Goal: Transaction & Acquisition: Purchase product/service

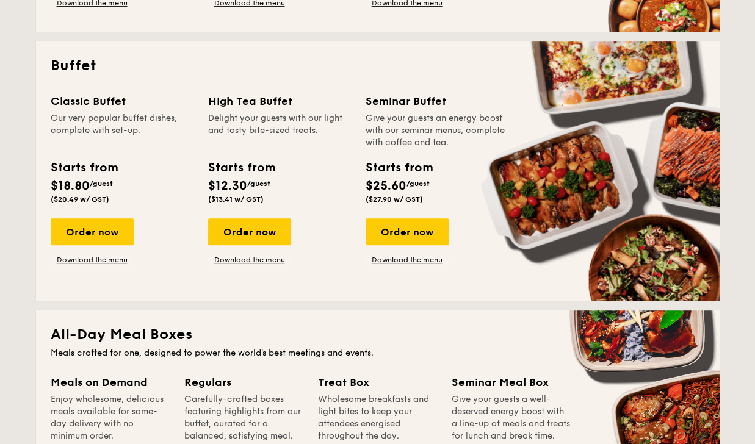
scroll to position [490, 0]
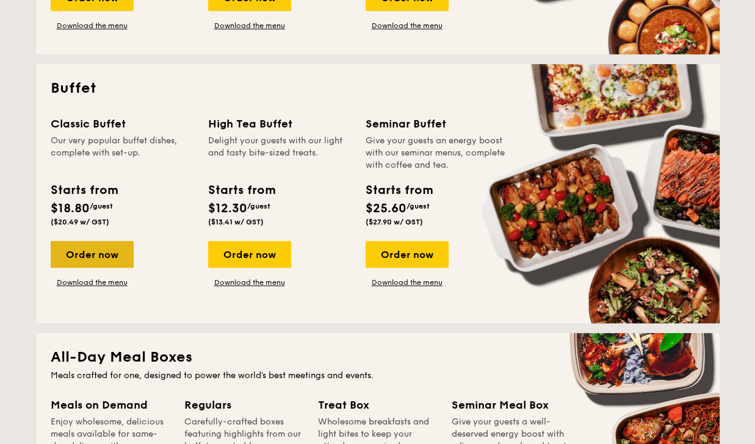
click at [84, 248] on div "Order now" at bounding box center [92, 254] width 83 height 27
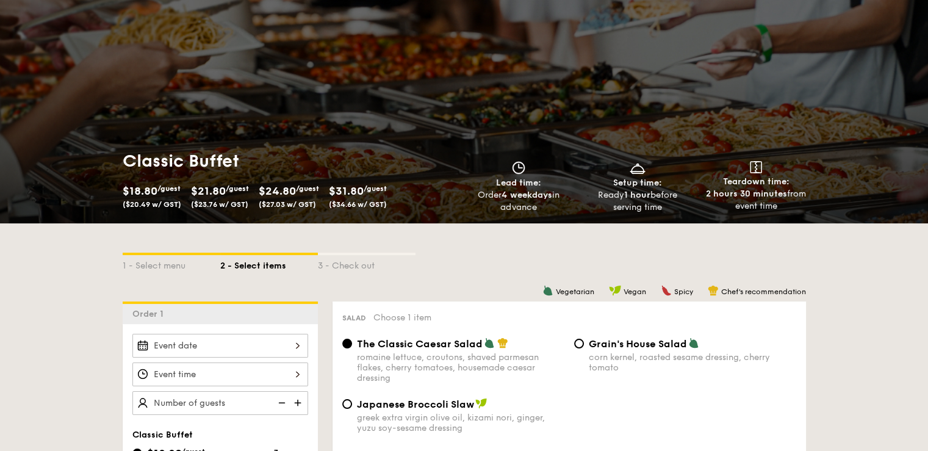
scroll to position [51, 0]
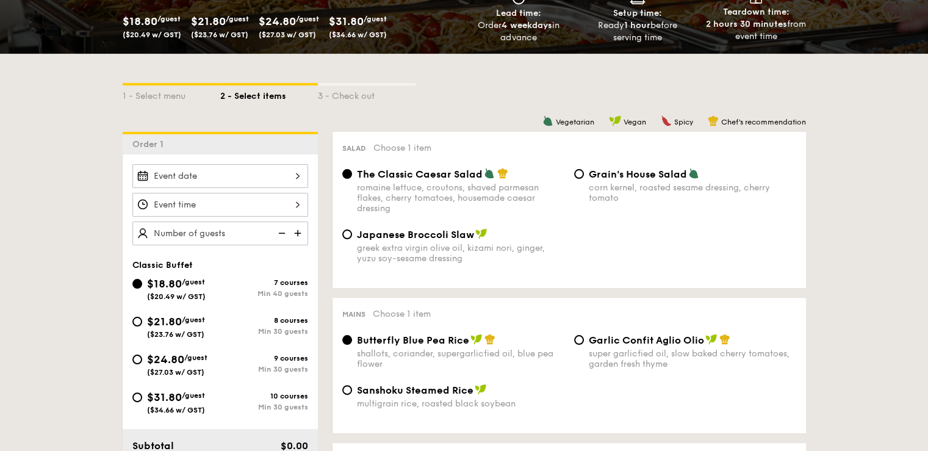
scroll to position [234, 0]
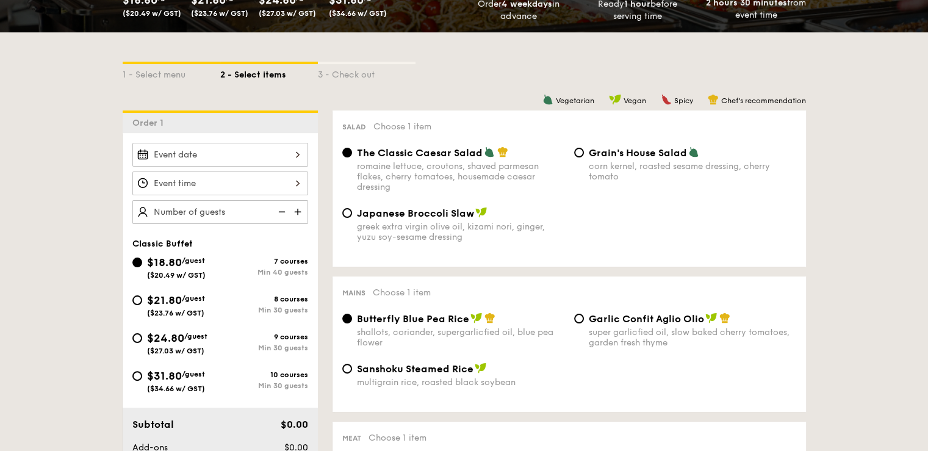
click at [290, 155] on div at bounding box center [220, 155] width 176 height 24
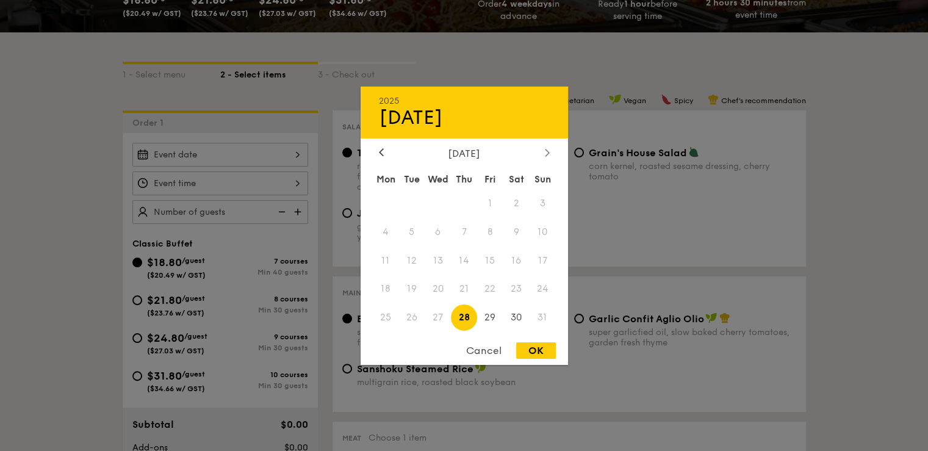
click at [549, 152] on div at bounding box center [547, 153] width 11 height 12
click at [412, 205] on span "2" at bounding box center [412, 203] width 26 height 26
click at [381, 153] on icon at bounding box center [381, 152] width 5 height 8
click at [543, 142] on div "2025 Sep [DATE] Tue Wed Thu Fri Sat Sun 1 2 3 4 5 6 7 8 9 10 11 12 13 14 15 16 …" at bounding box center [465, 225] width 208 height 278
click at [543, 153] on div at bounding box center [547, 153] width 11 height 12
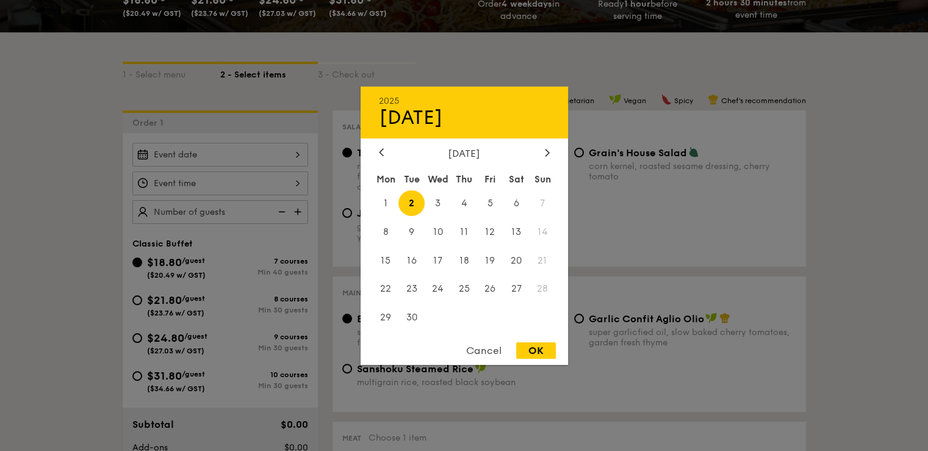
click at [412, 201] on span "2" at bounding box center [412, 203] width 26 height 26
click at [536, 356] on div "OK" at bounding box center [536, 350] width 40 height 16
type input "[DATE]"
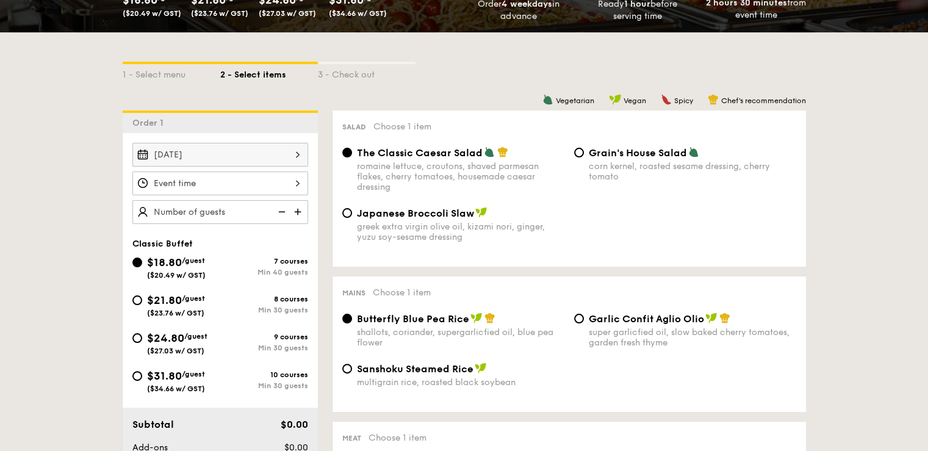
click at [293, 181] on div "12 1 2 3 4 5 6 7 8 9 10 11 00 15 30 45 am pm Cancel OK" at bounding box center [220, 184] width 176 height 24
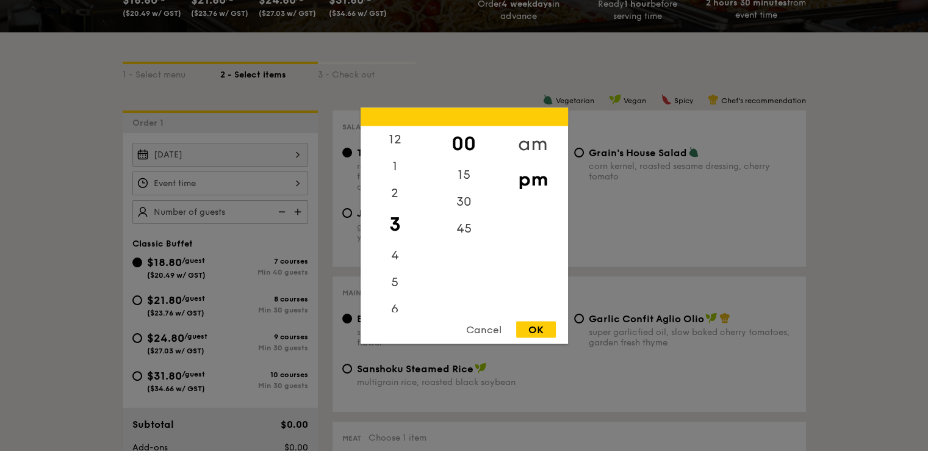
click at [521, 139] on div "am" at bounding box center [533, 143] width 69 height 35
drag, startPoint x: 393, startPoint y: 212, endPoint x: 394, endPoint y: 164, distance: 48.2
click at [394, 164] on div "12 1 2 3 4 5 6 7 8 9 10 11" at bounding box center [395, 219] width 69 height 186
click at [393, 229] on div "3" at bounding box center [395, 219] width 69 height 27
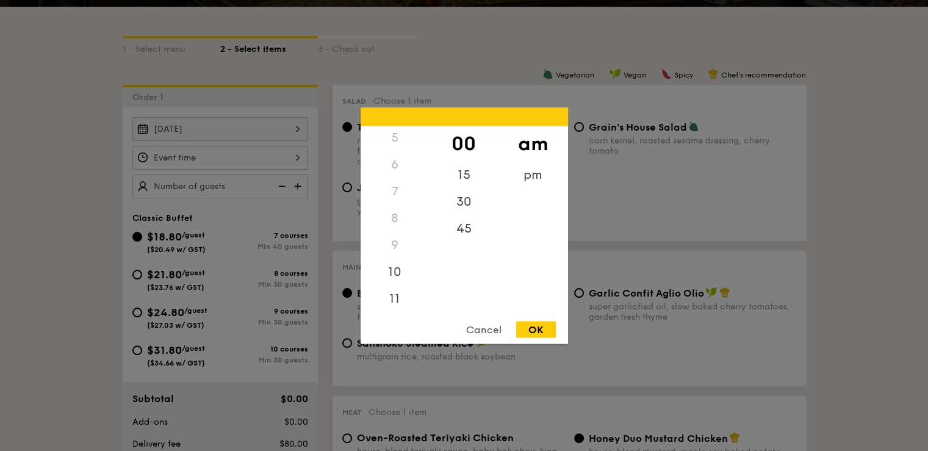
scroll to position [356, 0]
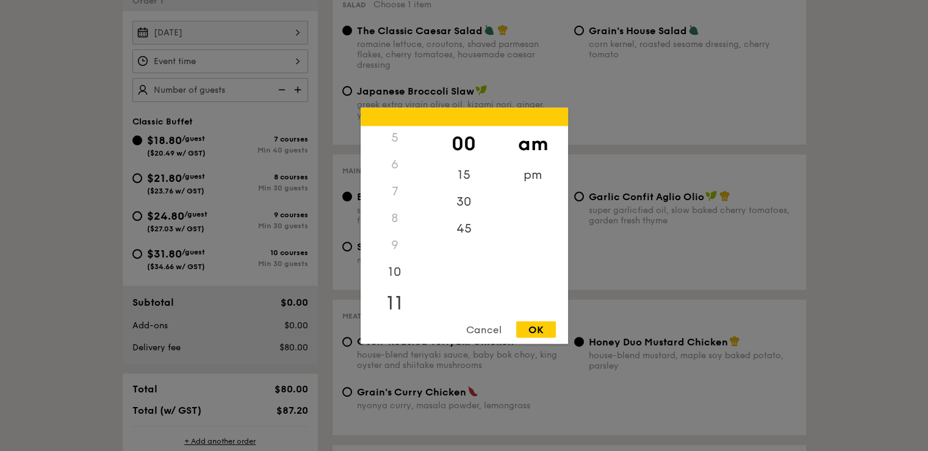
click at [395, 300] on div "11" at bounding box center [395, 302] width 69 height 35
click at [471, 136] on div "00" at bounding box center [464, 143] width 69 height 35
click at [531, 329] on div "OK" at bounding box center [536, 329] width 40 height 16
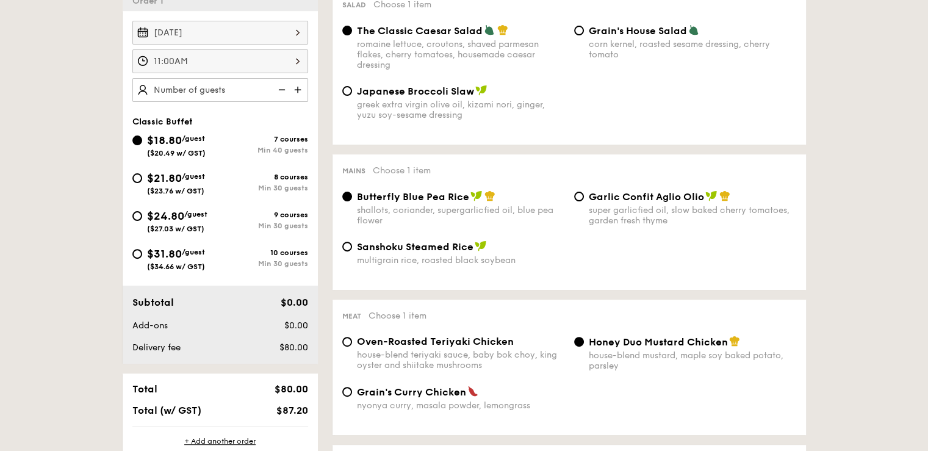
click at [298, 59] on div "11:00AM" at bounding box center [220, 61] width 176 height 24
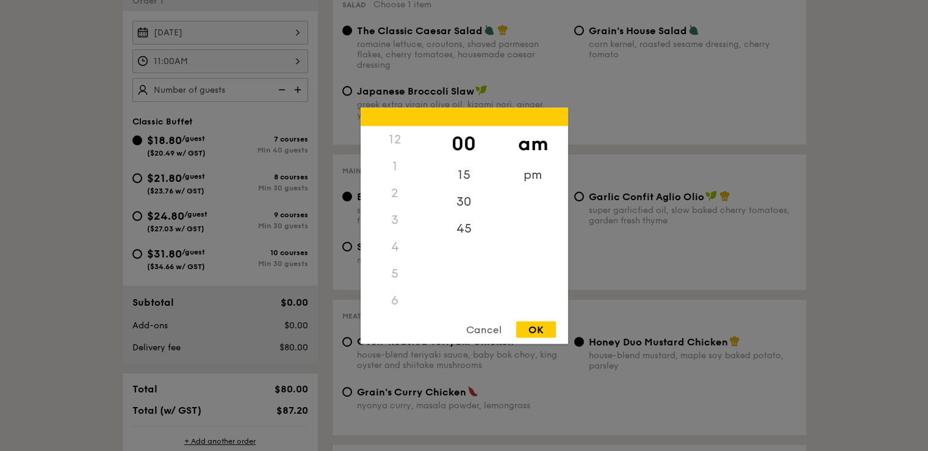
scroll to position [145, 0]
click at [463, 173] on div "15" at bounding box center [464, 178] width 69 height 35
click at [537, 325] on div "OK" at bounding box center [536, 329] width 40 height 16
type input "11:15AM"
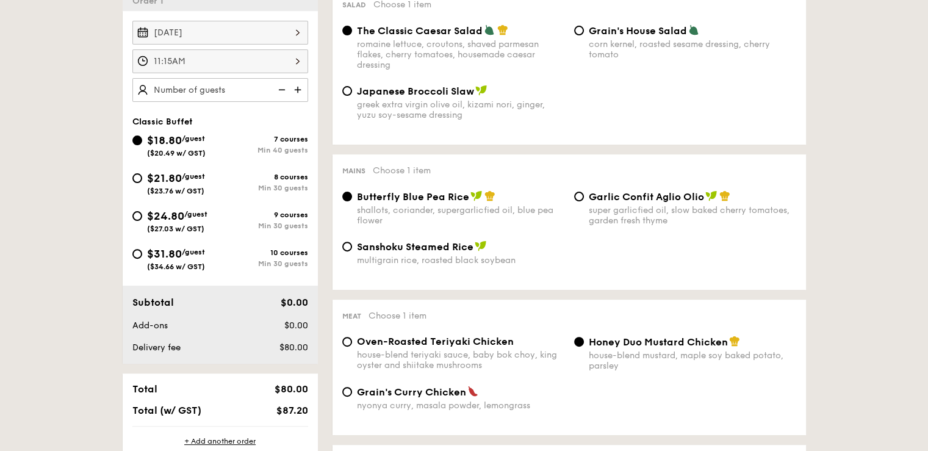
click at [297, 84] on img at bounding box center [299, 89] width 18 height 23
click at [297, 87] on img at bounding box center [299, 89] width 18 height 23
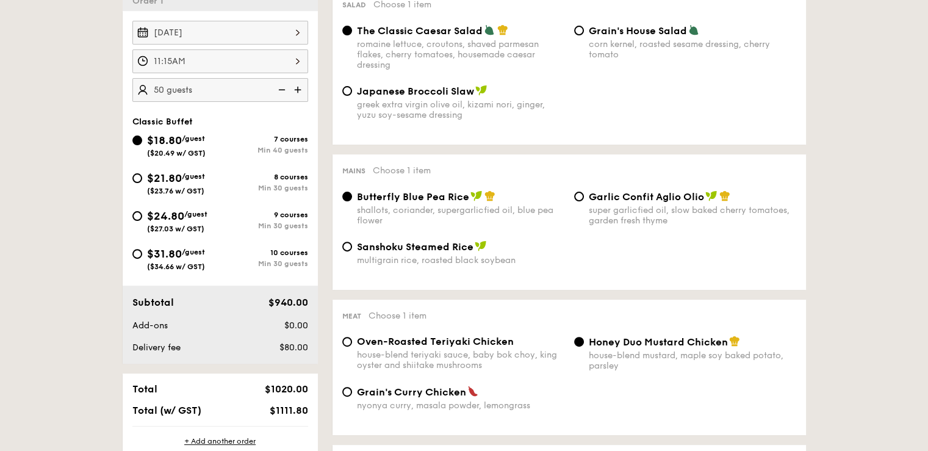
type input "55 guests"
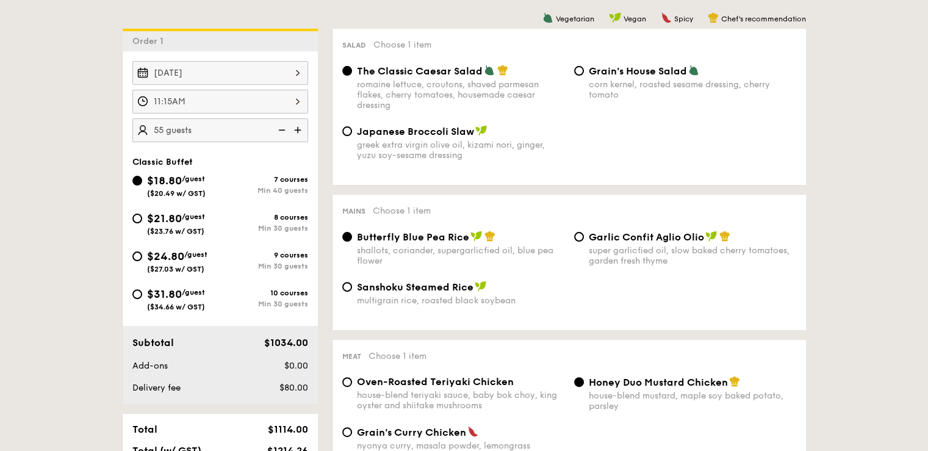
scroll to position [295, 0]
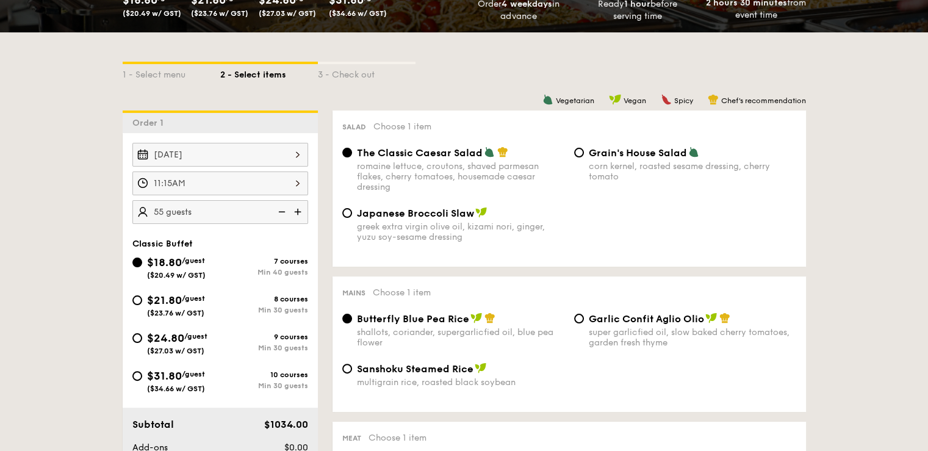
scroll to position [173, 0]
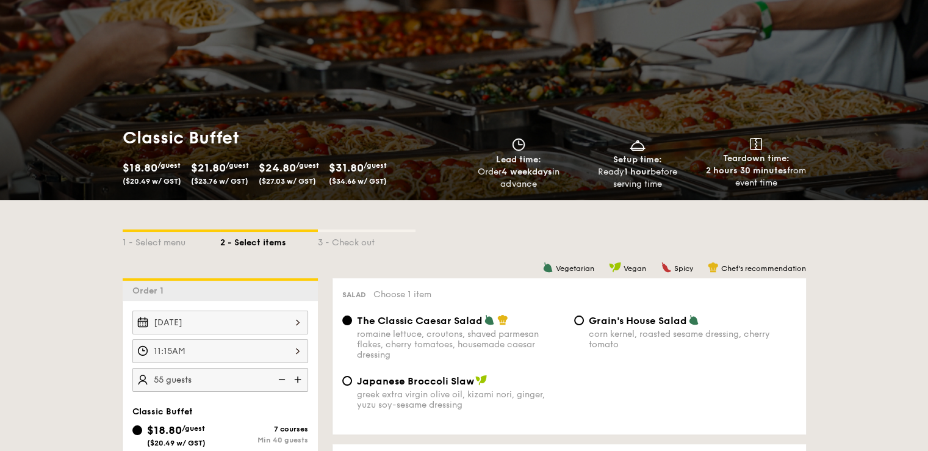
scroll to position [0, 0]
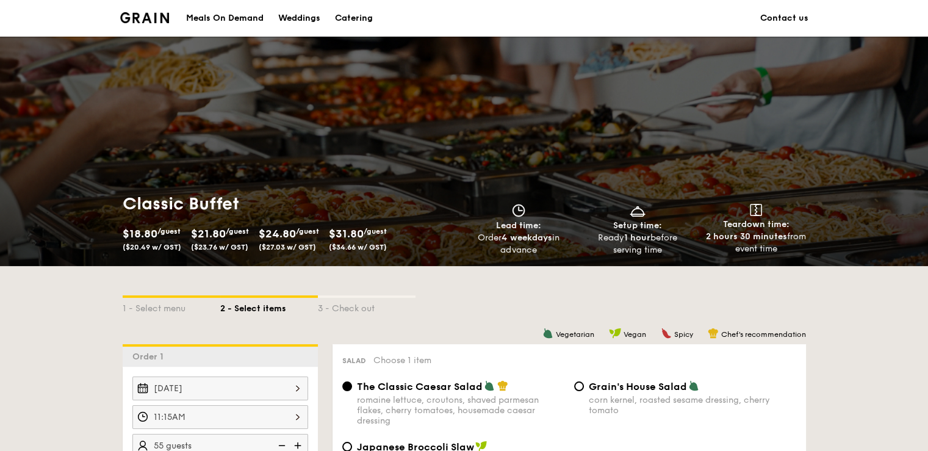
click at [142, 21] on img at bounding box center [144, 17] width 49 height 11
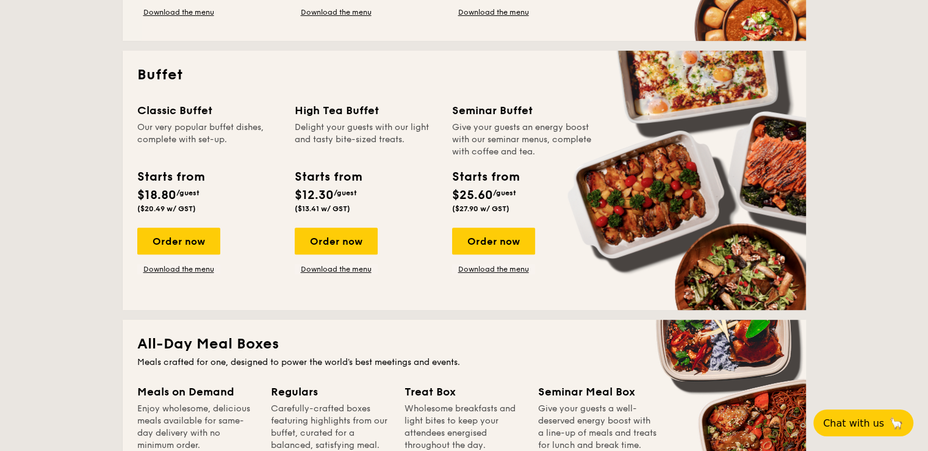
scroll to position [427, 0]
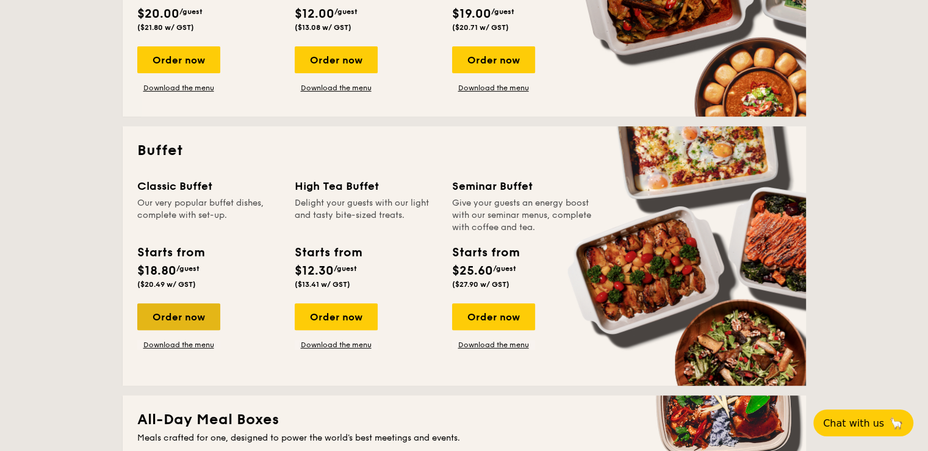
click at [179, 317] on div "Order now" at bounding box center [178, 316] width 83 height 27
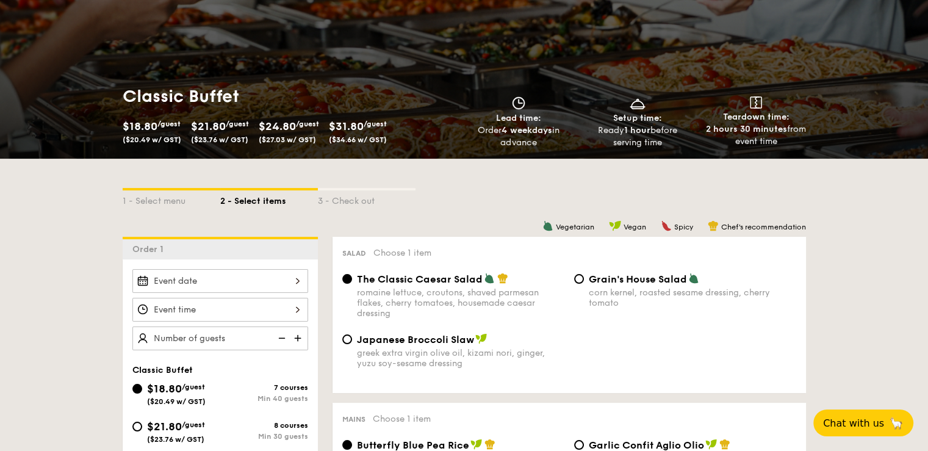
scroll to position [122, 0]
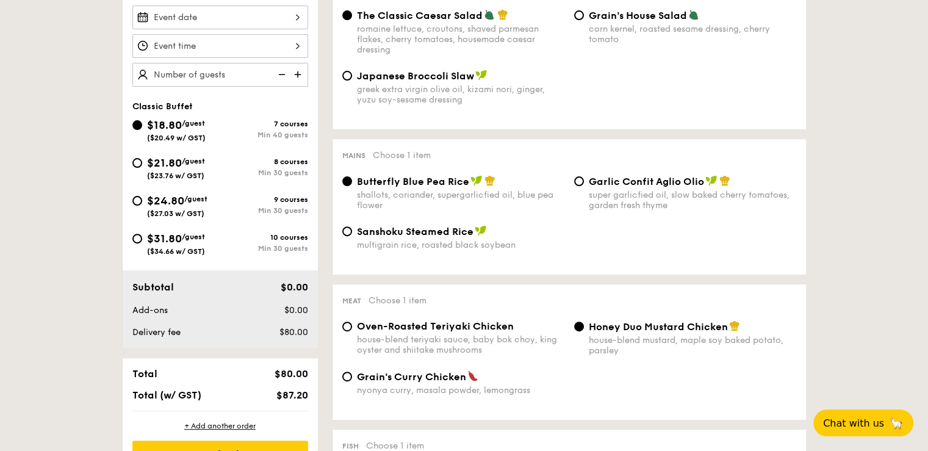
scroll to position [305, 0]
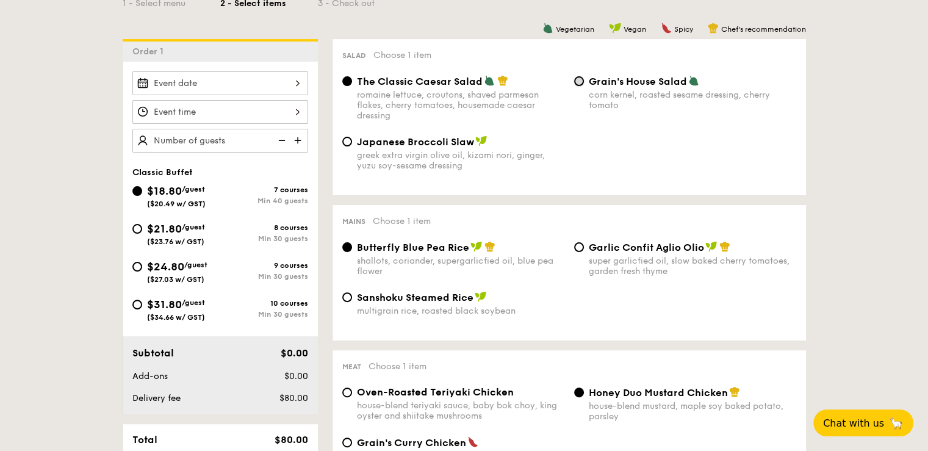
click at [580, 84] on input "Grain's House Salad corn kernel, roasted sesame dressing, cherry tomato" at bounding box center [579, 81] width 10 height 10
radio input "true"
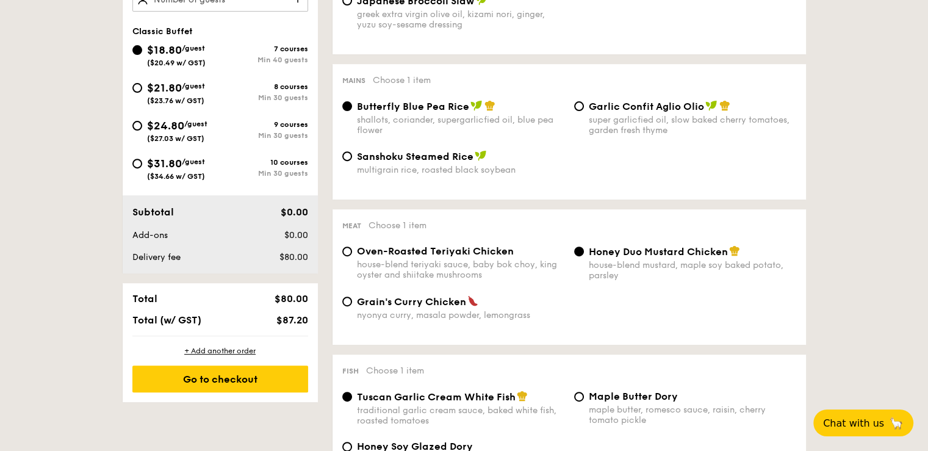
scroll to position [366, 0]
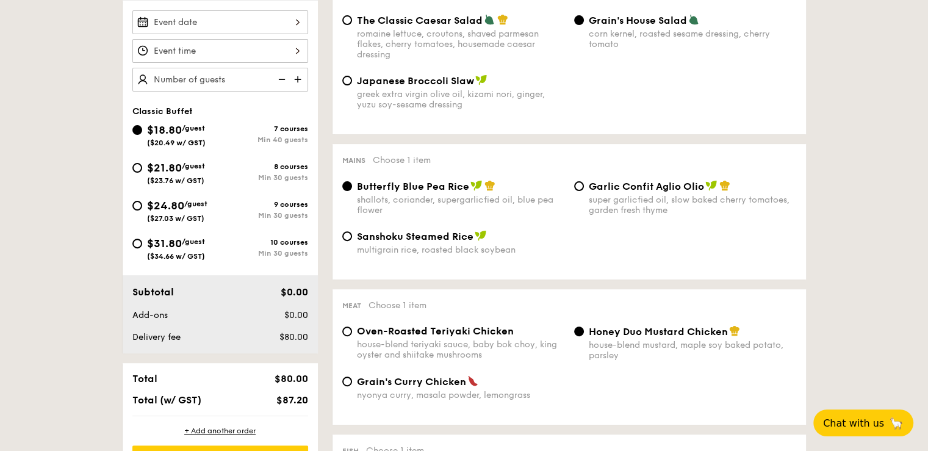
click at [300, 80] on img at bounding box center [299, 79] width 18 height 23
type input "55 guests"
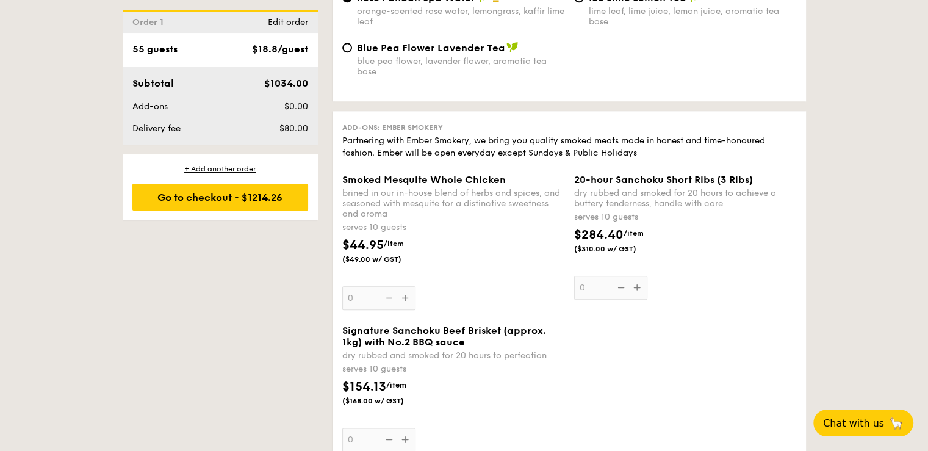
scroll to position [1343, 0]
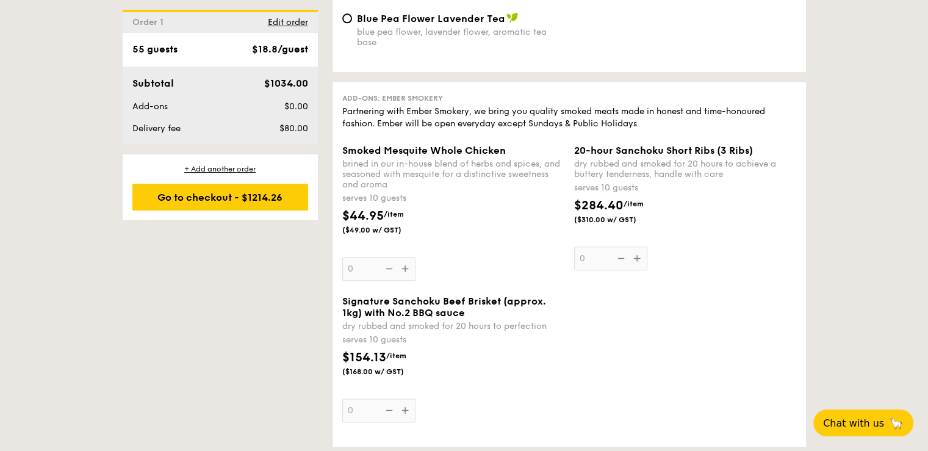
click at [407, 422] on div "Signature Sanchoku Beef Brisket (approx. 1kg) with No.2 BBQ sauce dry rubbed an…" at bounding box center [453, 358] width 222 height 127
click at [407, 422] on input "0" at bounding box center [378, 411] width 73 height 24
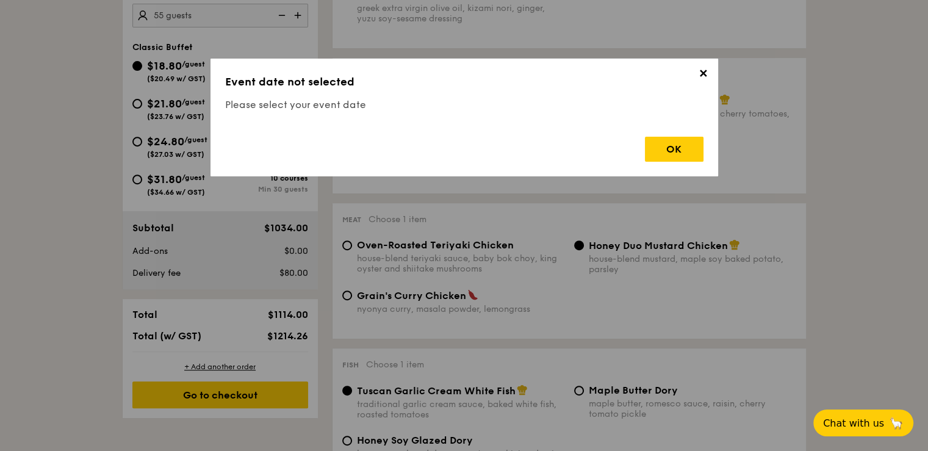
scroll to position [326, 0]
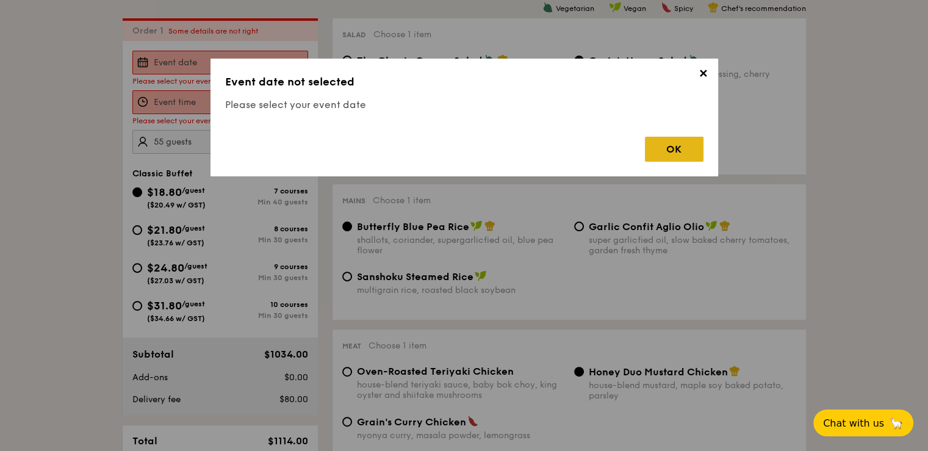
click at [655, 146] on div "OK" at bounding box center [674, 149] width 59 height 25
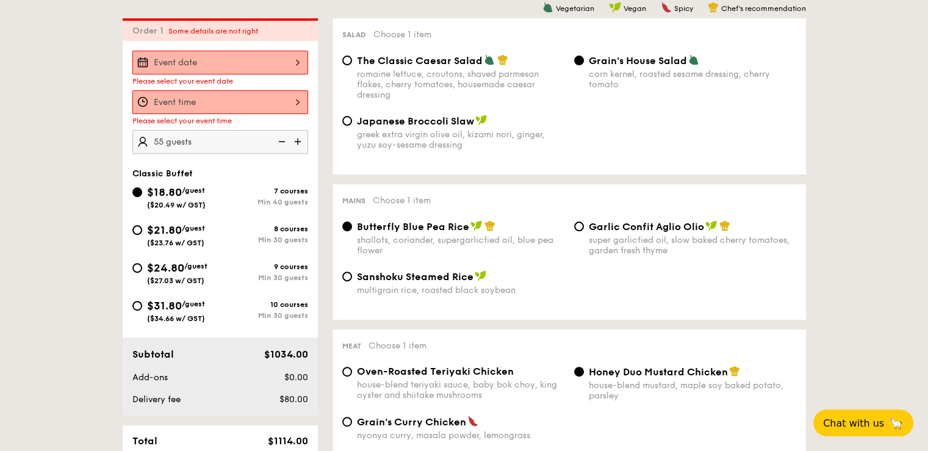
click at [285, 65] on div at bounding box center [220, 63] width 176 height 24
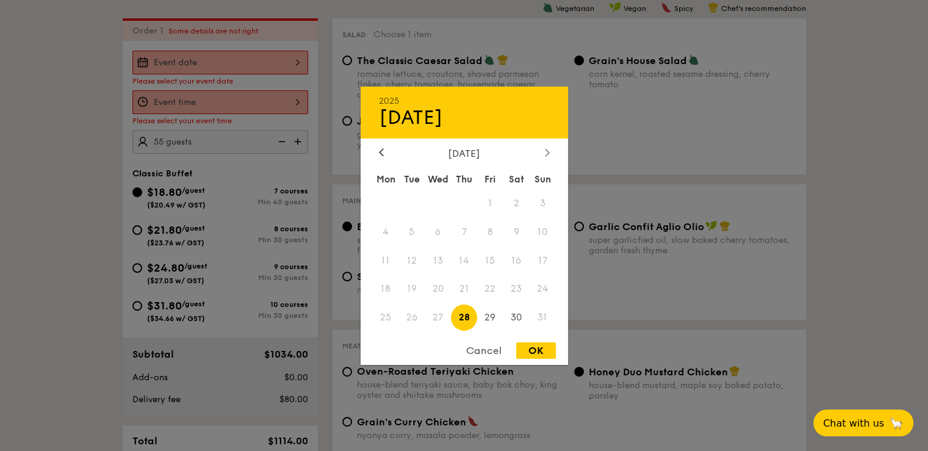
click at [548, 151] on icon at bounding box center [547, 152] width 5 height 8
click at [415, 197] on span "2" at bounding box center [412, 203] width 26 height 26
click at [537, 351] on div "OK" at bounding box center [536, 350] width 40 height 16
type input "[DATE]"
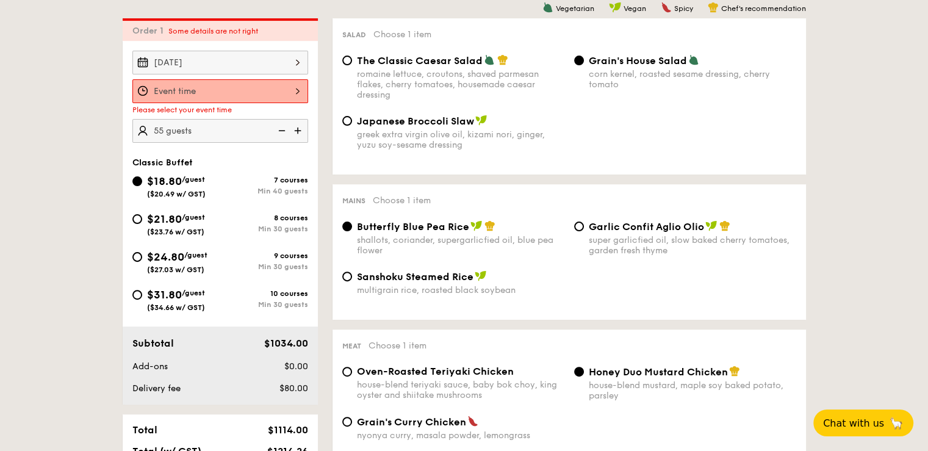
click at [297, 86] on div at bounding box center [220, 91] width 176 height 24
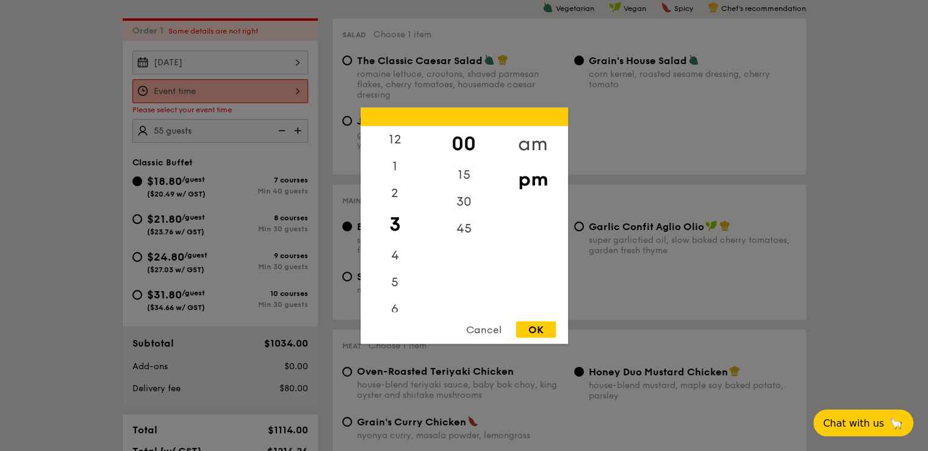
click at [518, 143] on div "am" at bounding box center [533, 143] width 69 height 35
click at [394, 206] on div "3" at bounding box center [395, 219] width 69 height 27
click at [399, 297] on div "11" at bounding box center [395, 302] width 69 height 35
click at [463, 175] on div "15" at bounding box center [464, 178] width 69 height 35
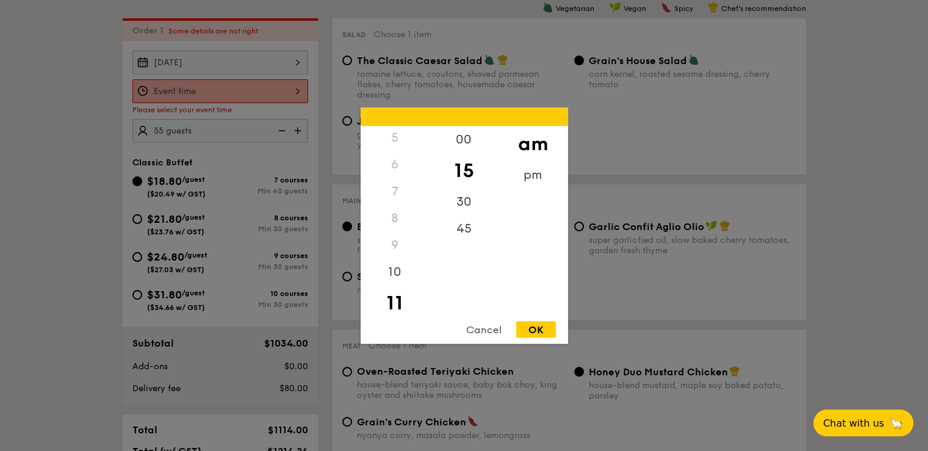
click at [541, 327] on div "OK" at bounding box center [536, 329] width 40 height 16
type input "11:15AM"
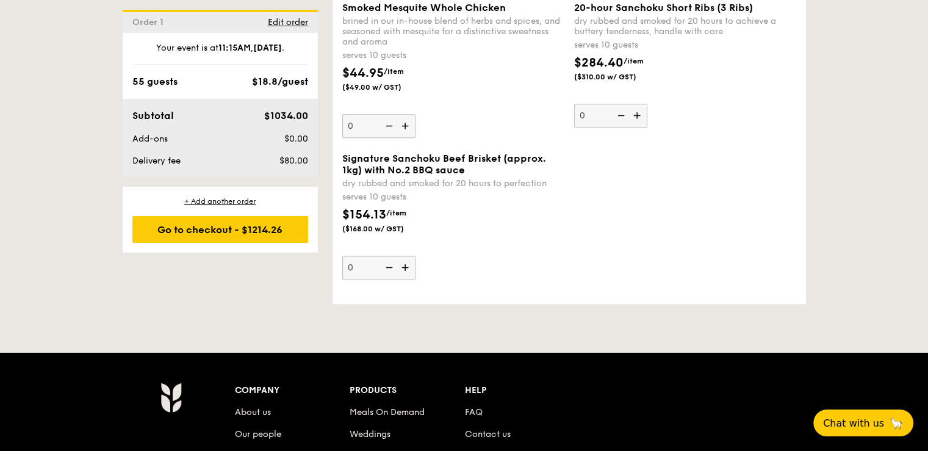
scroll to position [1425, 0]
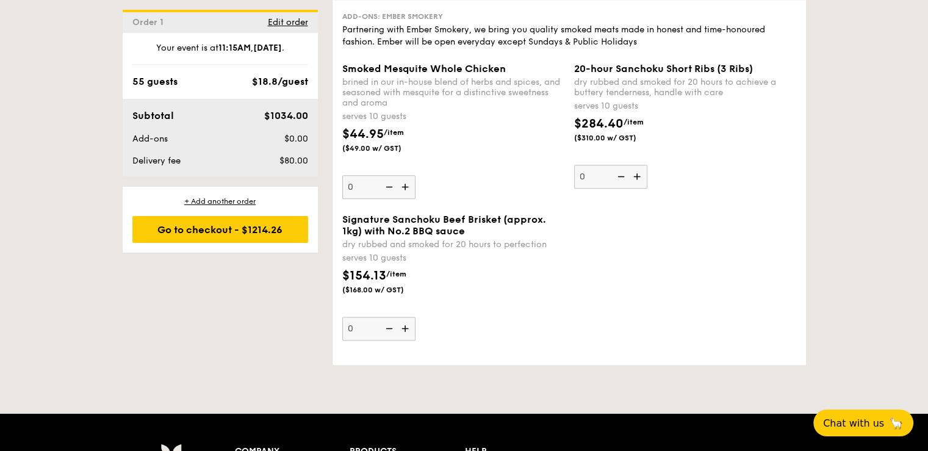
click at [405, 197] on img at bounding box center [406, 186] width 18 height 23
click at [405, 197] on input "0" at bounding box center [378, 187] width 73 height 24
type input "1"
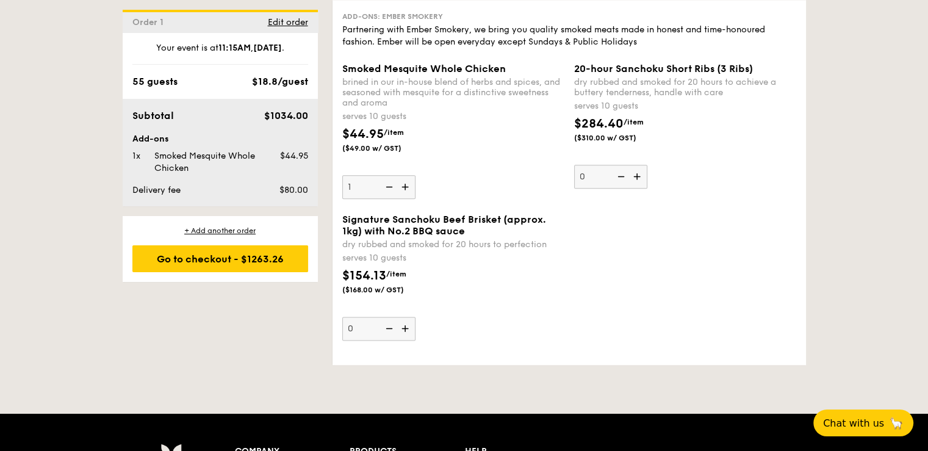
click at [407, 340] on img at bounding box center [406, 328] width 18 height 23
click at [407, 341] on input "0" at bounding box center [378, 329] width 73 height 24
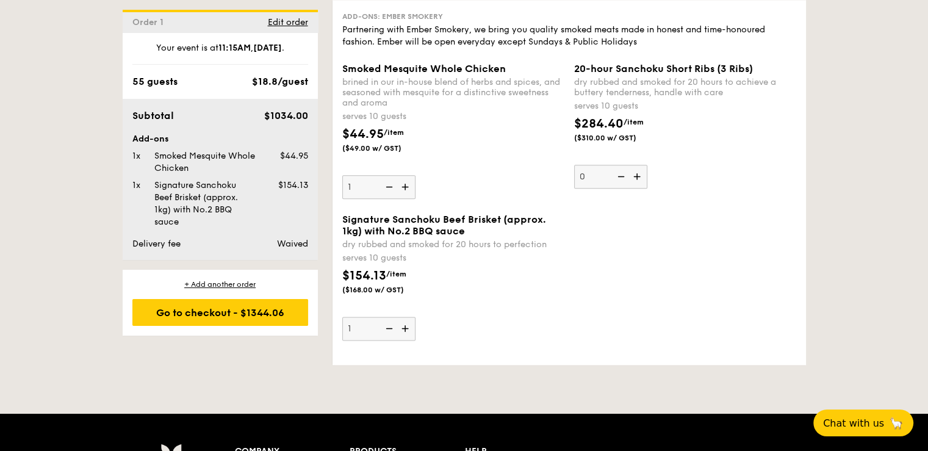
click at [406, 339] on img at bounding box center [406, 328] width 18 height 23
click at [406, 339] on input "1" at bounding box center [378, 329] width 73 height 24
type input "2"
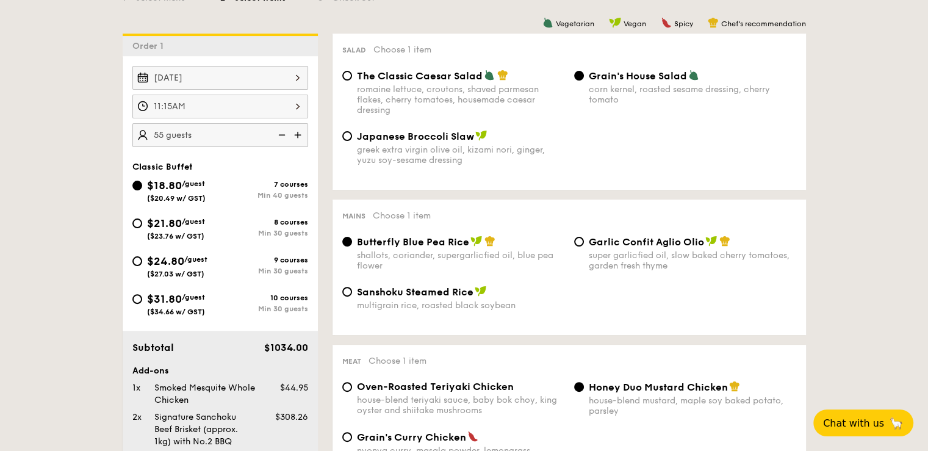
scroll to position [326, 0]
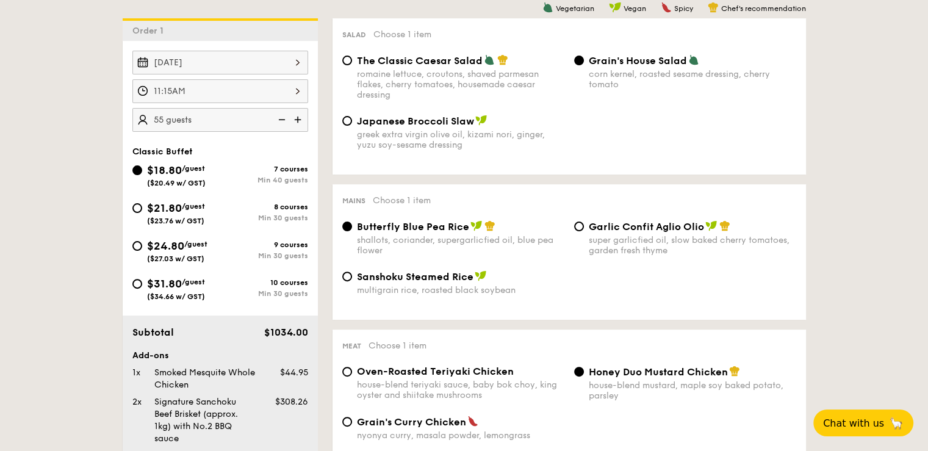
click at [298, 119] on img at bounding box center [299, 119] width 18 height 23
click at [280, 117] on img at bounding box center [281, 119] width 18 height 23
click at [300, 119] on img at bounding box center [299, 119] width 18 height 23
type input "60 guests"
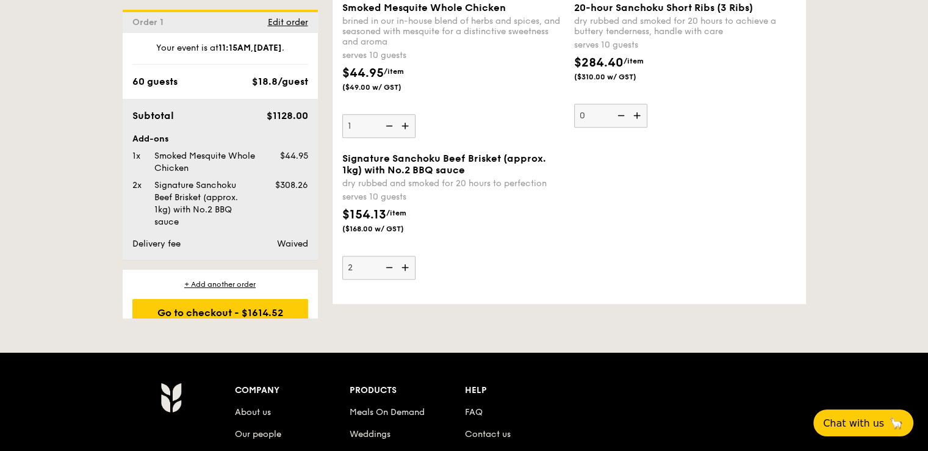
scroll to position [1425, 0]
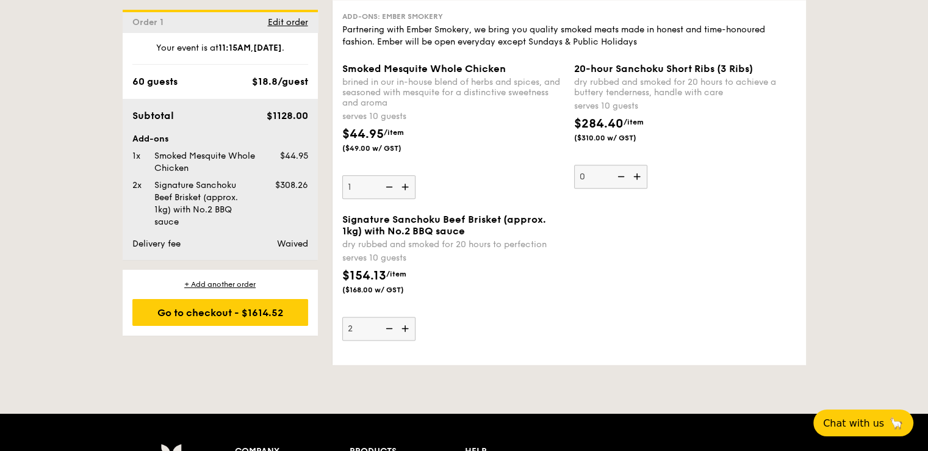
click at [393, 340] on img at bounding box center [388, 328] width 18 height 23
click at [393, 341] on input "2" at bounding box center [378, 329] width 73 height 24
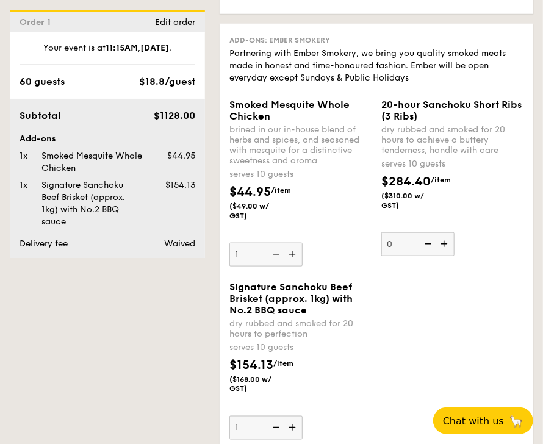
scroll to position [1892, 0]
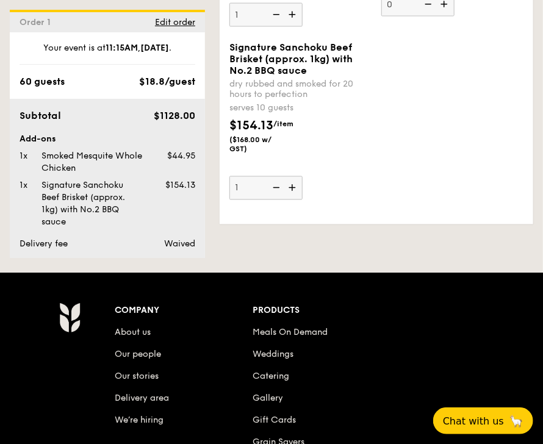
click at [502, 106] on div "Signature Sanchoku Beef Brisket (approx. 1kg) with No.2 BBQ sauce dry rubbed an…" at bounding box center [377, 128] width 304 height 173
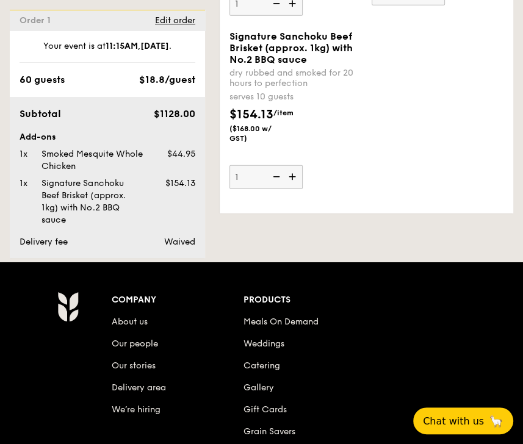
scroll to position [0, 0]
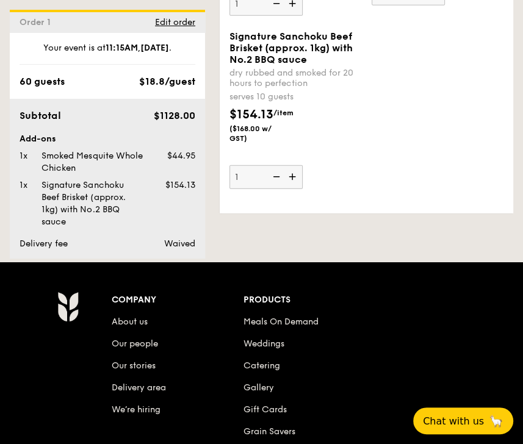
click at [277, 189] on img at bounding box center [275, 176] width 18 height 23
click at [277, 189] on input "1" at bounding box center [266, 177] width 73 height 24
type input "0"
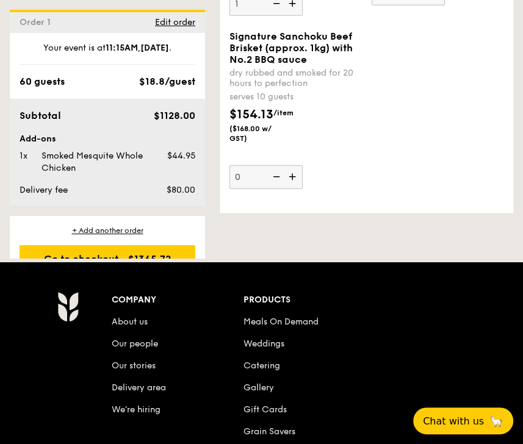
click at [280, 15] on img at bounding box center [275, 3] width 18 height 23
click at [280, 16] on input "1" at bounding box center [266, 4] width 73 height 24
type input "0"
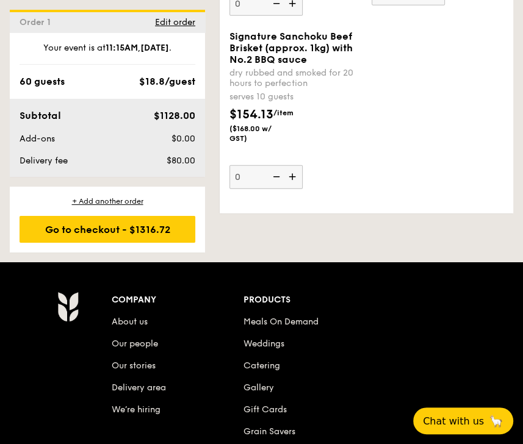
click at [293, 189] on img at bounding box center [293, 176] width 18 height 23
click at [293, 189] on input "0" at bounding box center [266, 177] width 73 height 24
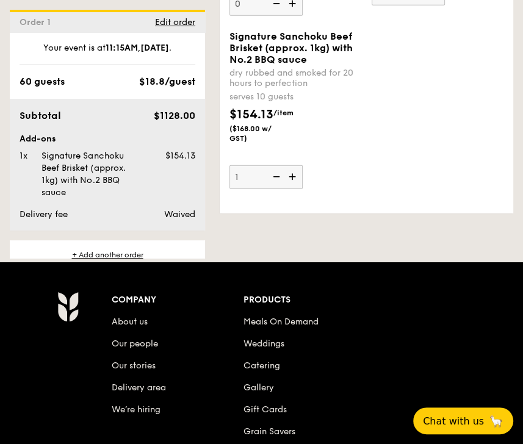
click at [293, 189] on img at bounding box center [293, 176] width 18 height 23
click at [293, 189] on input "1" at bounding box center [266, 177] width 73 height 24
type input "2"
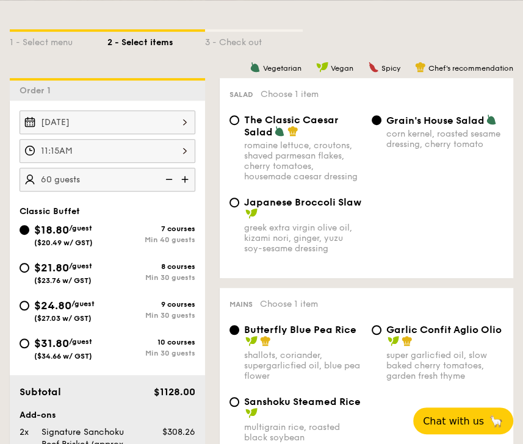
scroll to position [266, 0]
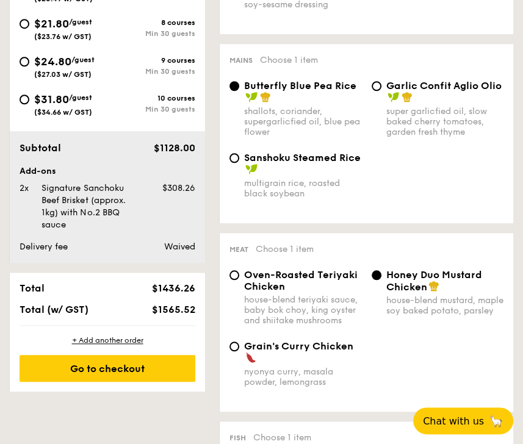
scroll to position [144, 0]
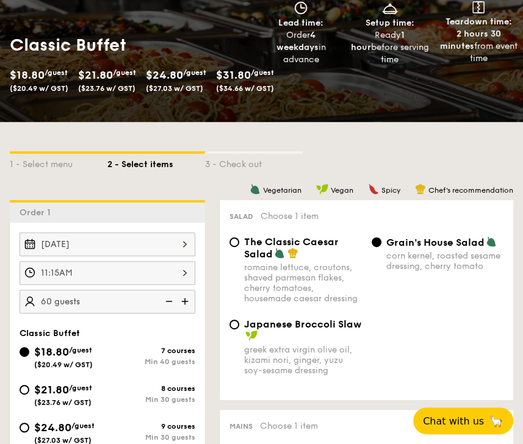
click at [173, 300] on img at bounding box center [168, 301] width 18 height 23
type input "55 guests"
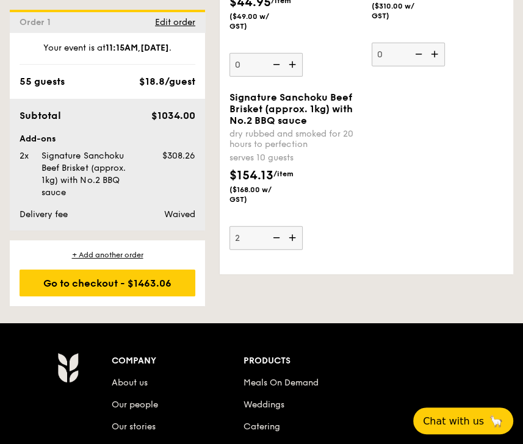
scroll to position [1792, 0]
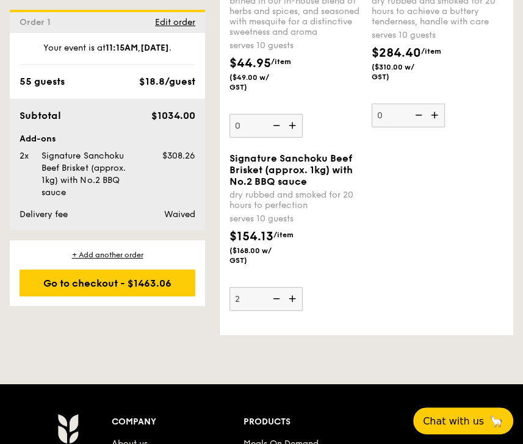
click at [294, 137] on img at bounding box center [293, 125] width 18 height 23
click at [294, 138] on input "0" at bounding box center [266, 126] width 73 height 24
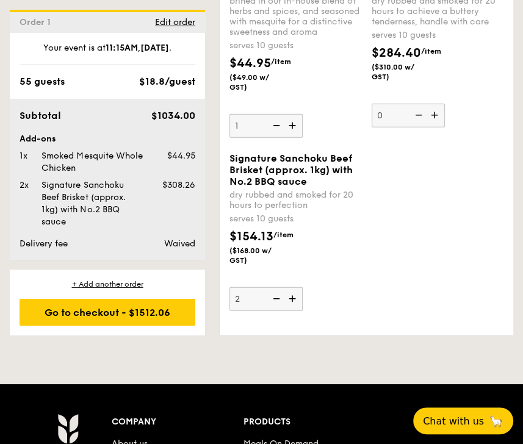
click at [294, 137] on img at bounding box center [293, 125] width 18 height 23
click at [294, 138] on input "1" at bounding box center [266, 126] width 73 height 24
type input "2"
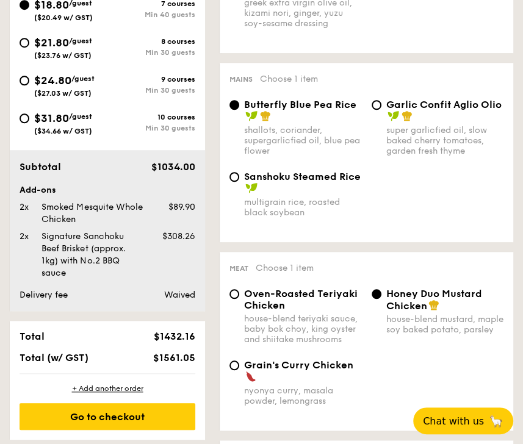
scroll to position [327, 0]
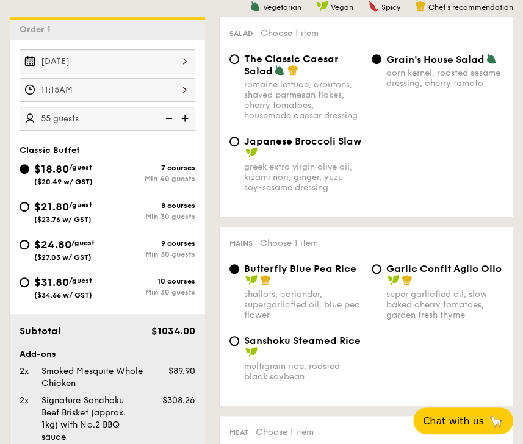
click at [186, 120] on img at bounding box center [186, 118] width 18 height 23
type input "60 guests"
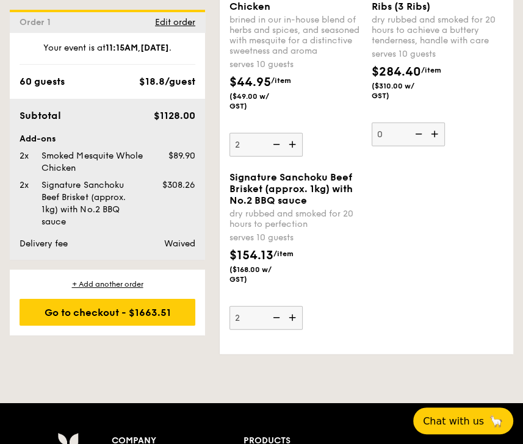
scroll to position [1792, 0]
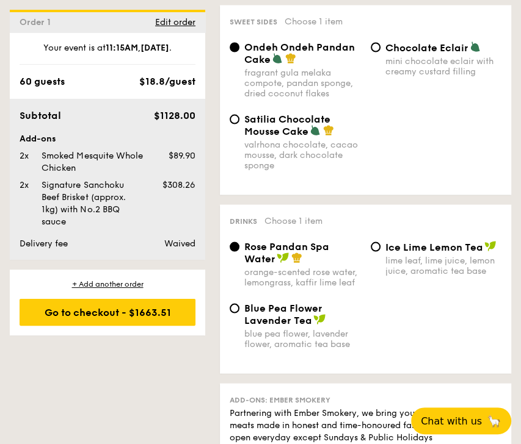
scroll to position [1304, 0]
